Goal: Information Seeking & Learning: Learn about a topic

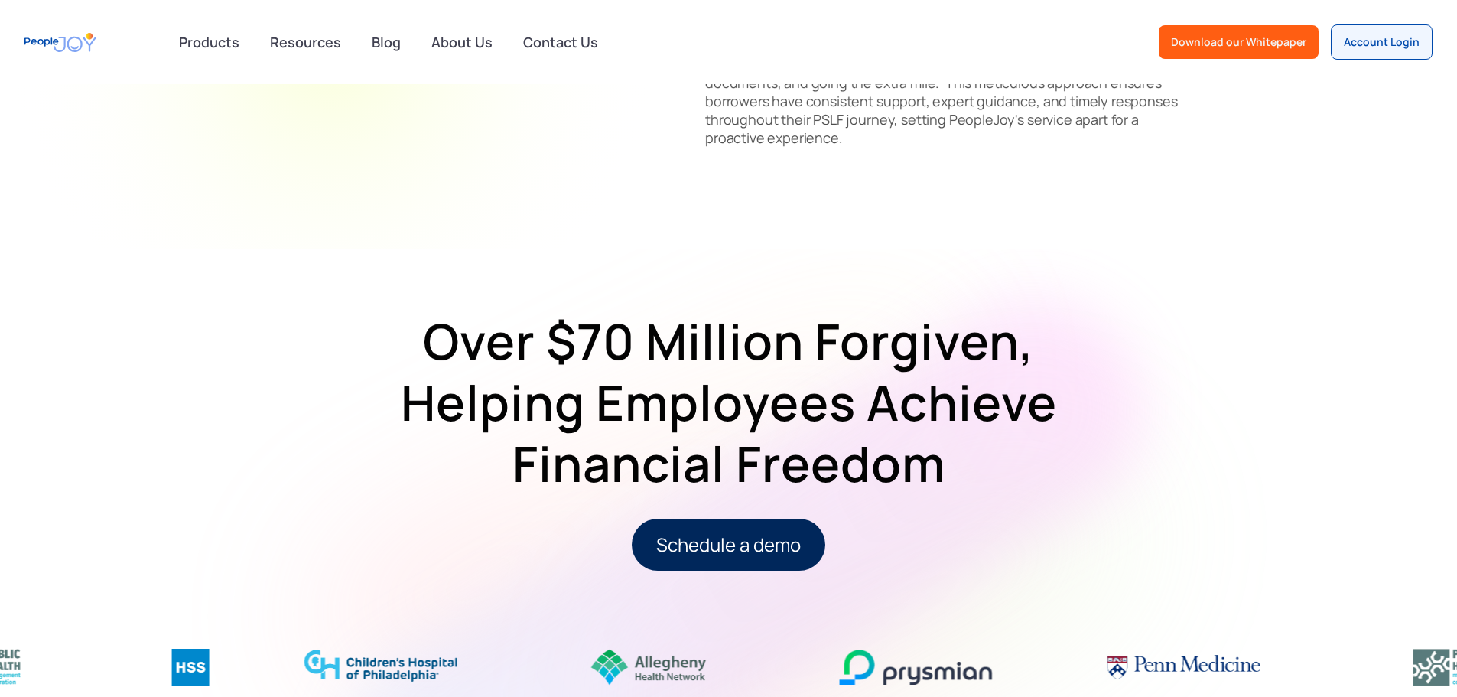
scroll to position [1836, 0]
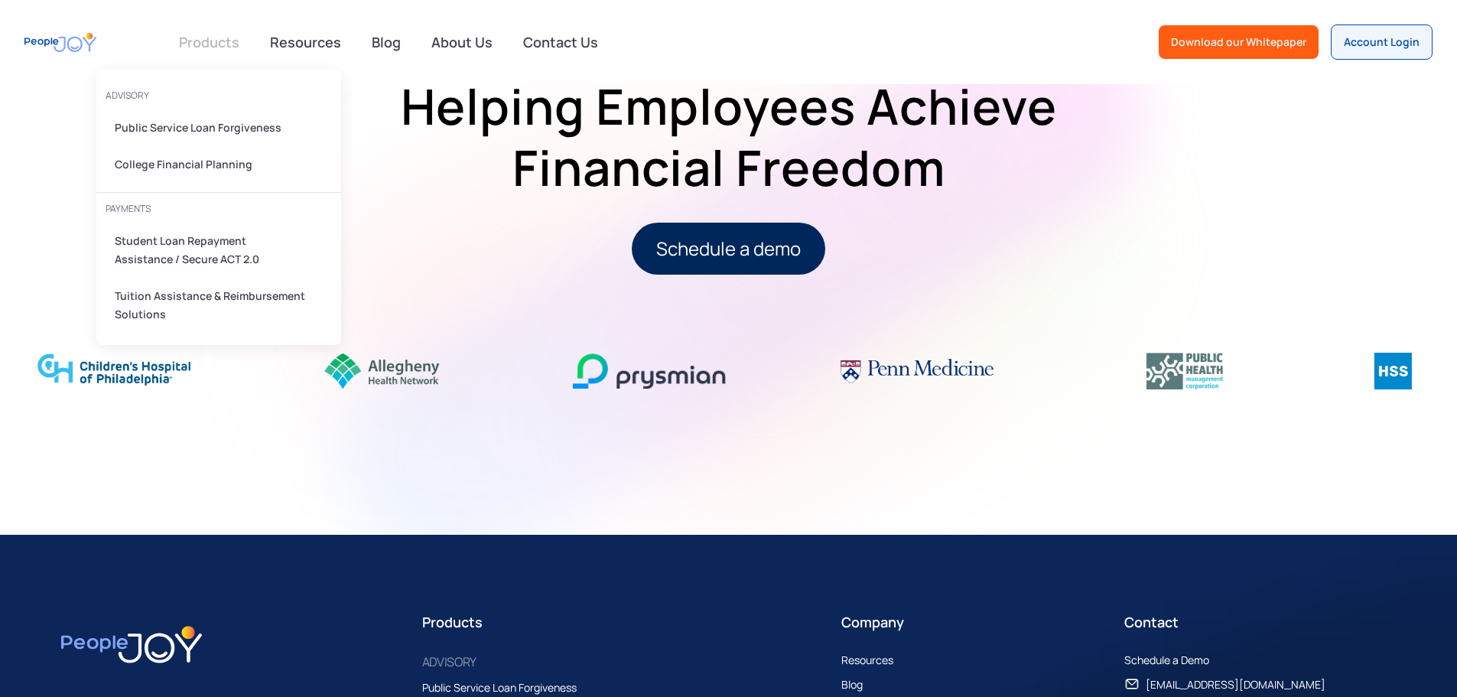
click at [227, 49] on link at bounding box center [209, 42] width 79 height 31
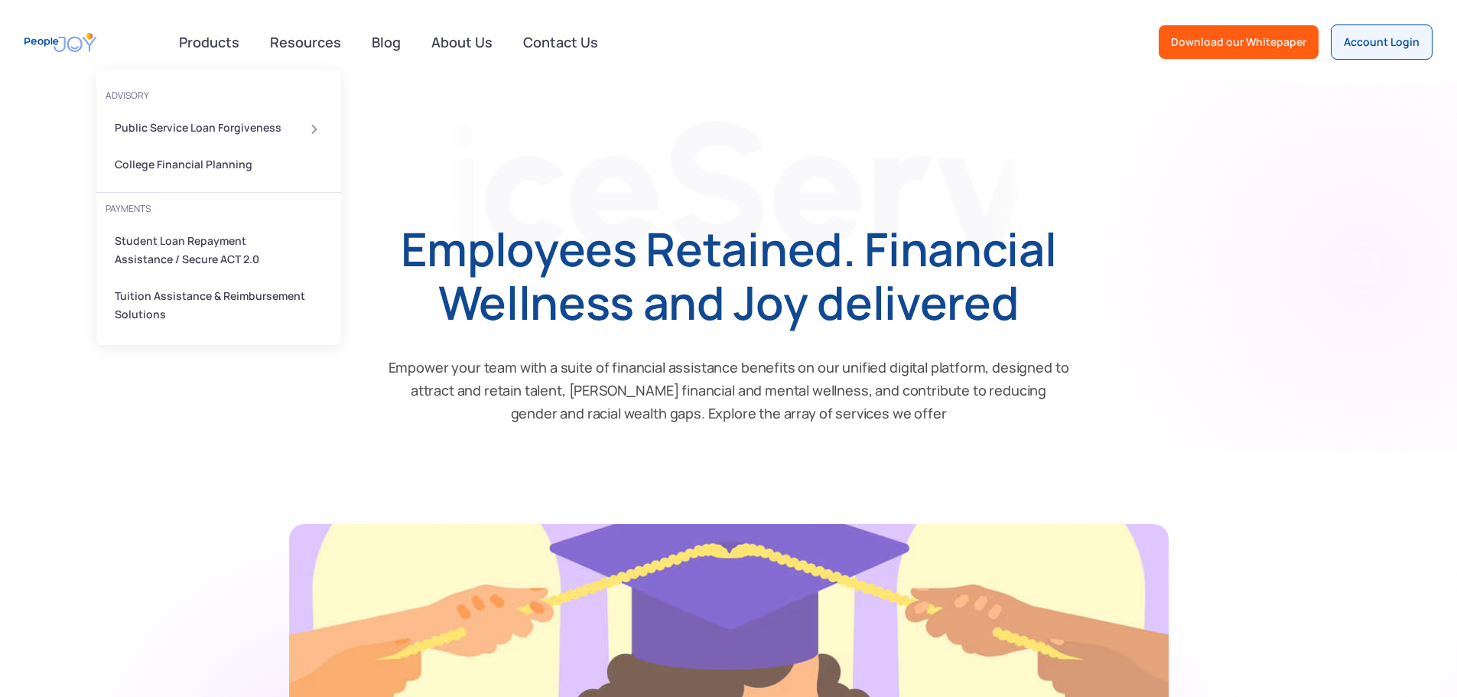
click at [208, 125] on div "Public Service Loan Forgiveness" at bounding box center [214, 128] width 199 height 18
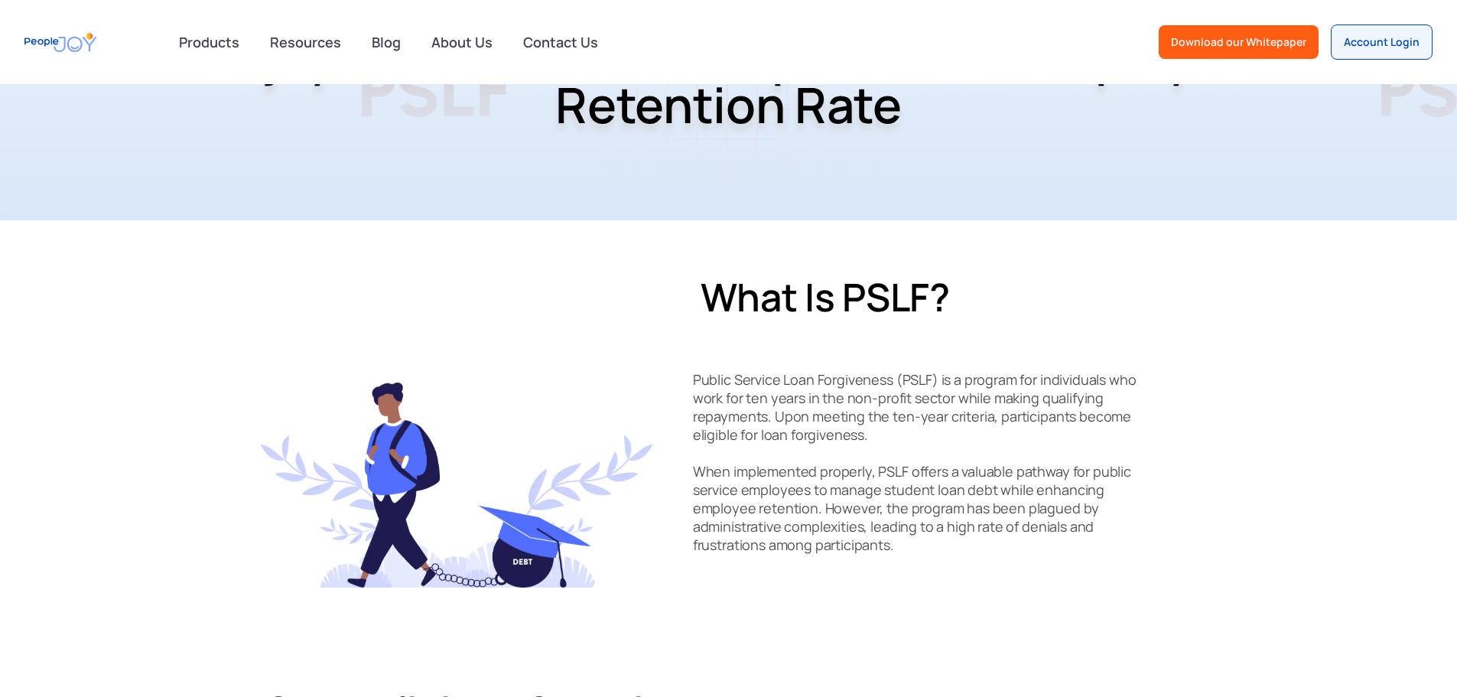
scroll to position [77, 0]
